Goal: Check status: Check status

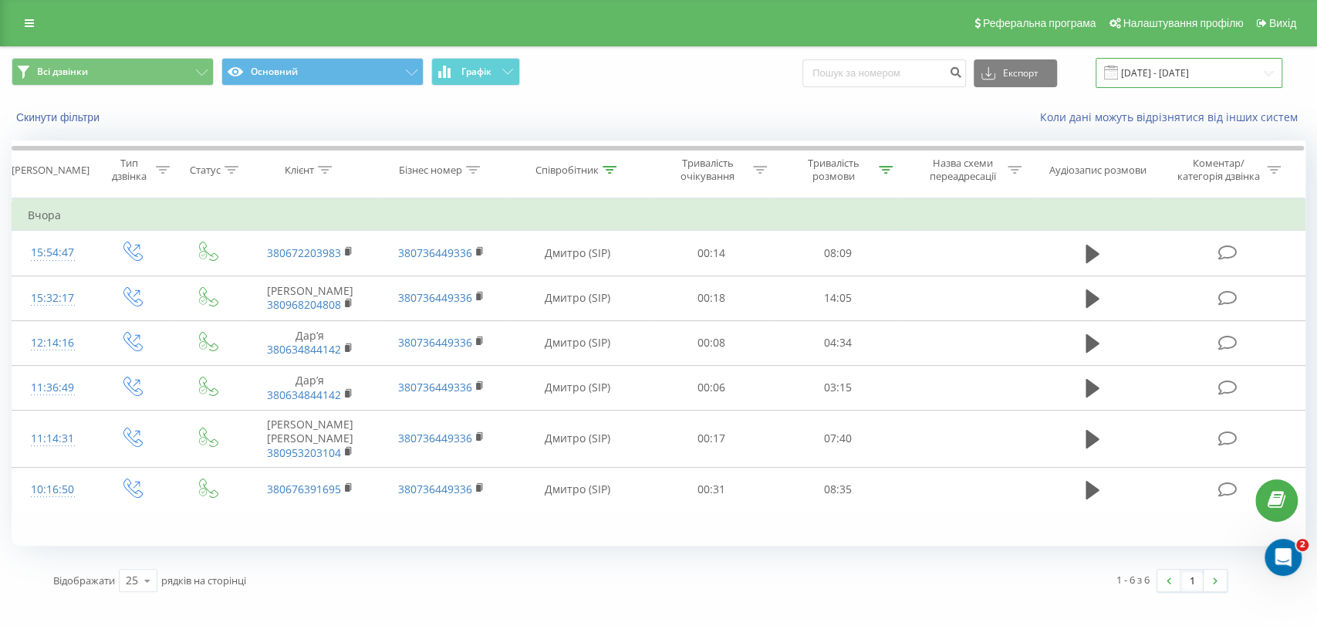
click at [1208, 75] on input "[DATE] - [DATE]" at bounding box center [1189, 73] width 187 height 30
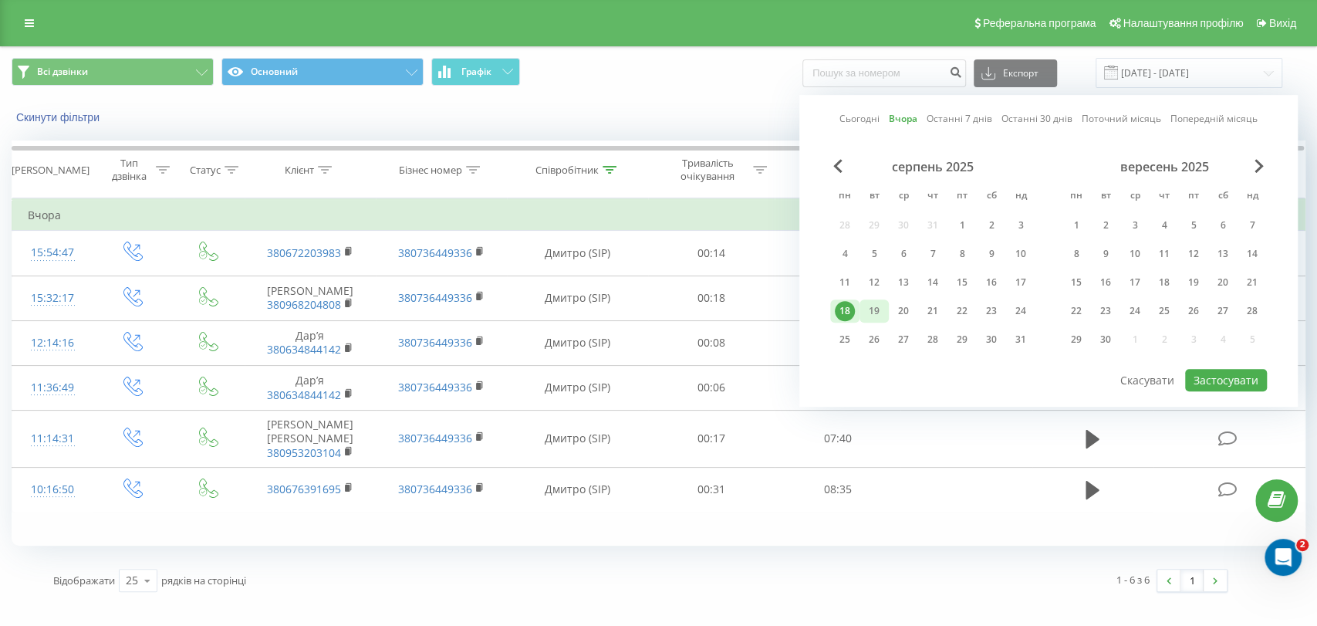
click at [873, 301] on div "19" at bounding box center [874, 311] width 20 height 20
click at [1228, 379] on button "Застосувати" at bounding box center [1226, 380] width 82 height 22
type input "[DATE] - [DATE]"
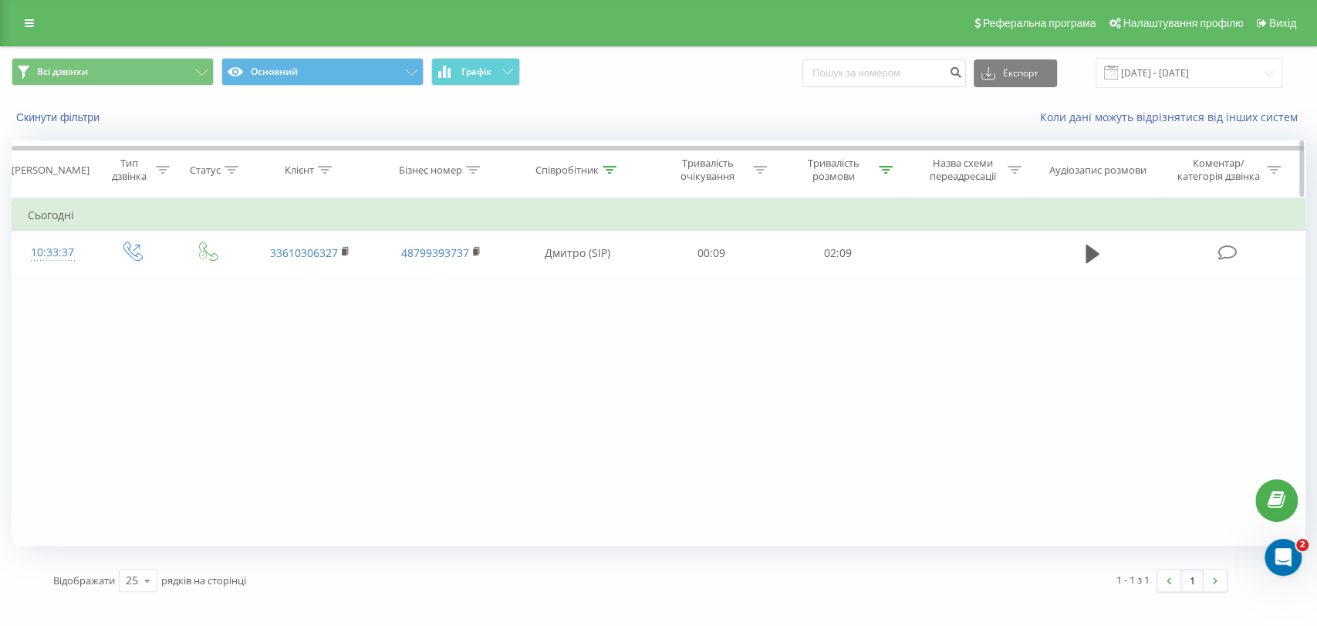
click at [889, 164] on div at bounding box center [886, 170] width 14 height 13
click at [821, 272] on input "02:00" at bounding box center [838, 280] width 136 height 27
click at [853, 310] on span "OK" at bounding box center [870, 311] width 43 height 24
